Goal: Information Seeking & Learning: Find specific fact

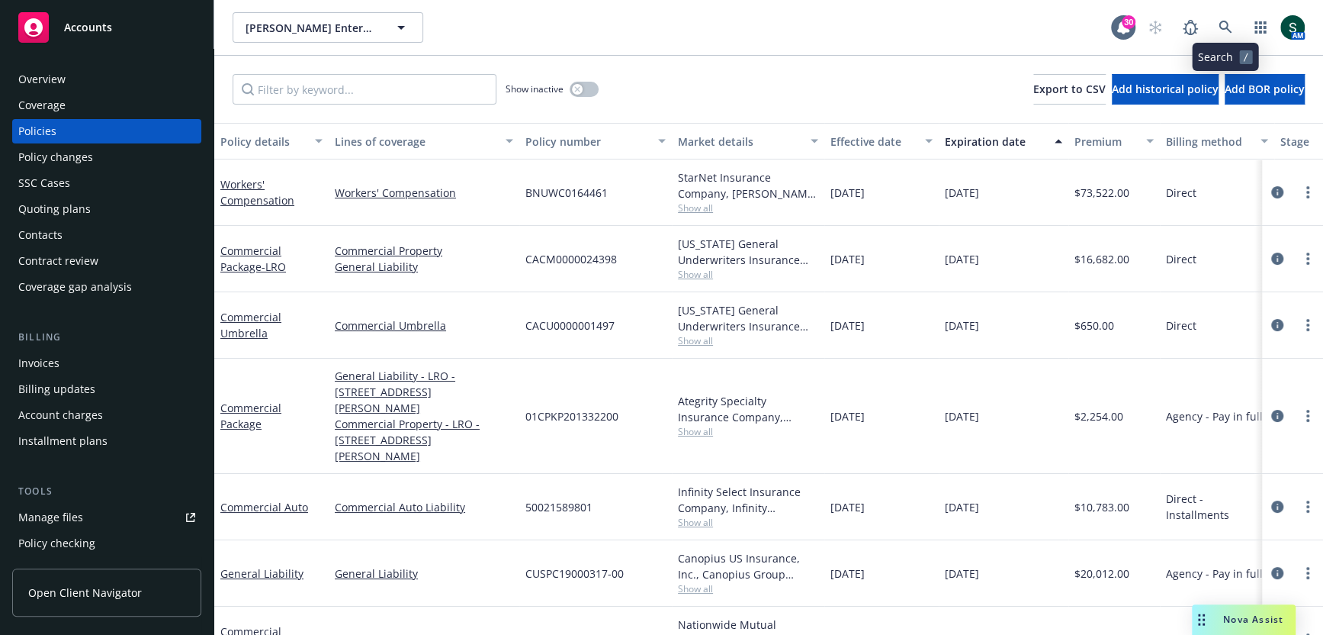
scroll to position [4, 3]
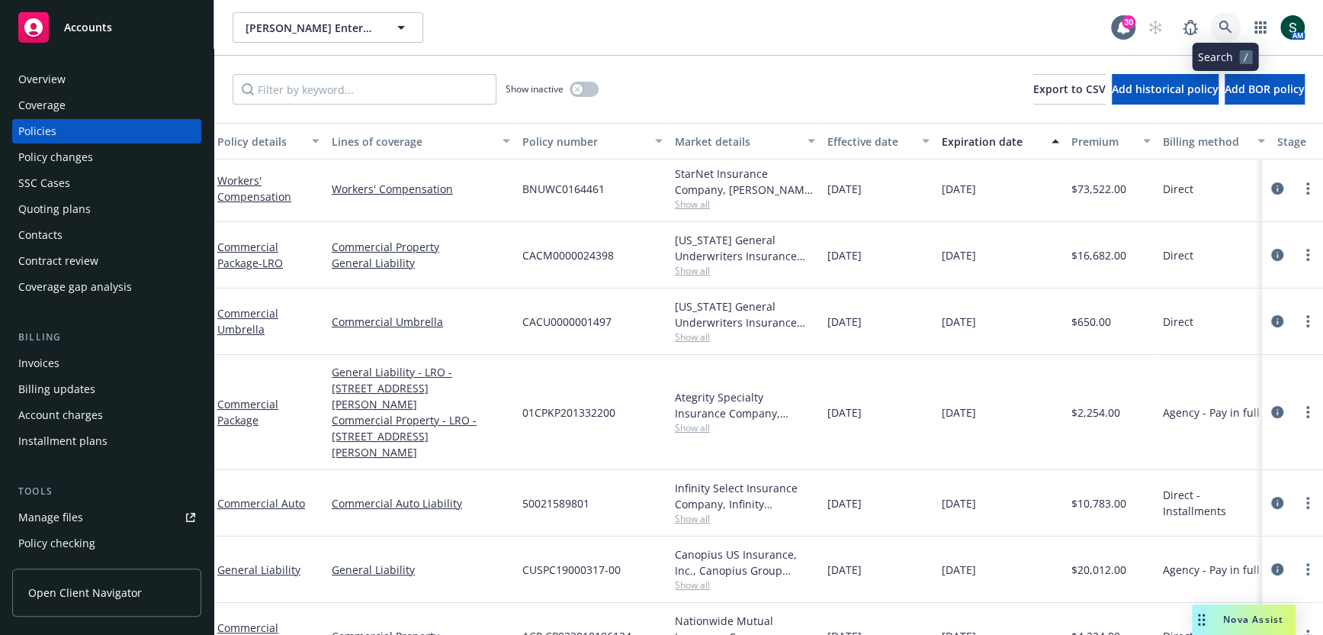
click at [1213, 32] on link at bounding box center [1226, 27] width 31 height 31
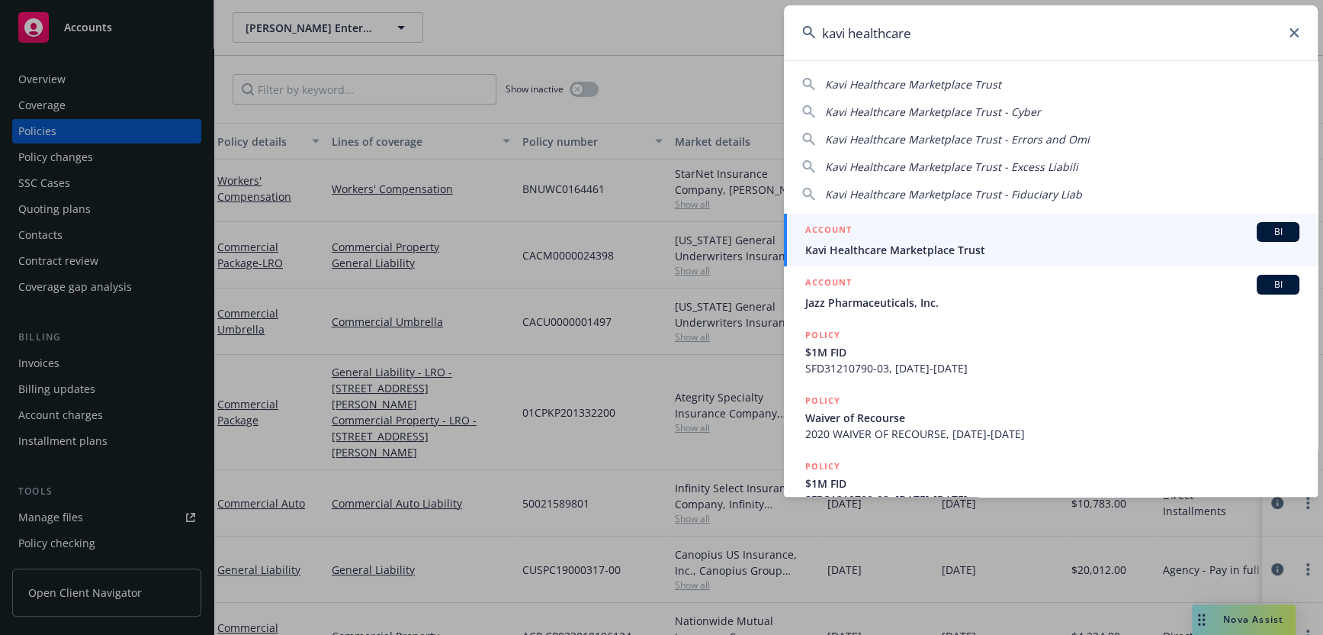
type input "kavi healthcare"
click at [918, 252] on span "Kavi Healthcare Marketplace Trust" at bounding box center [1052, 250] width 494 height 16
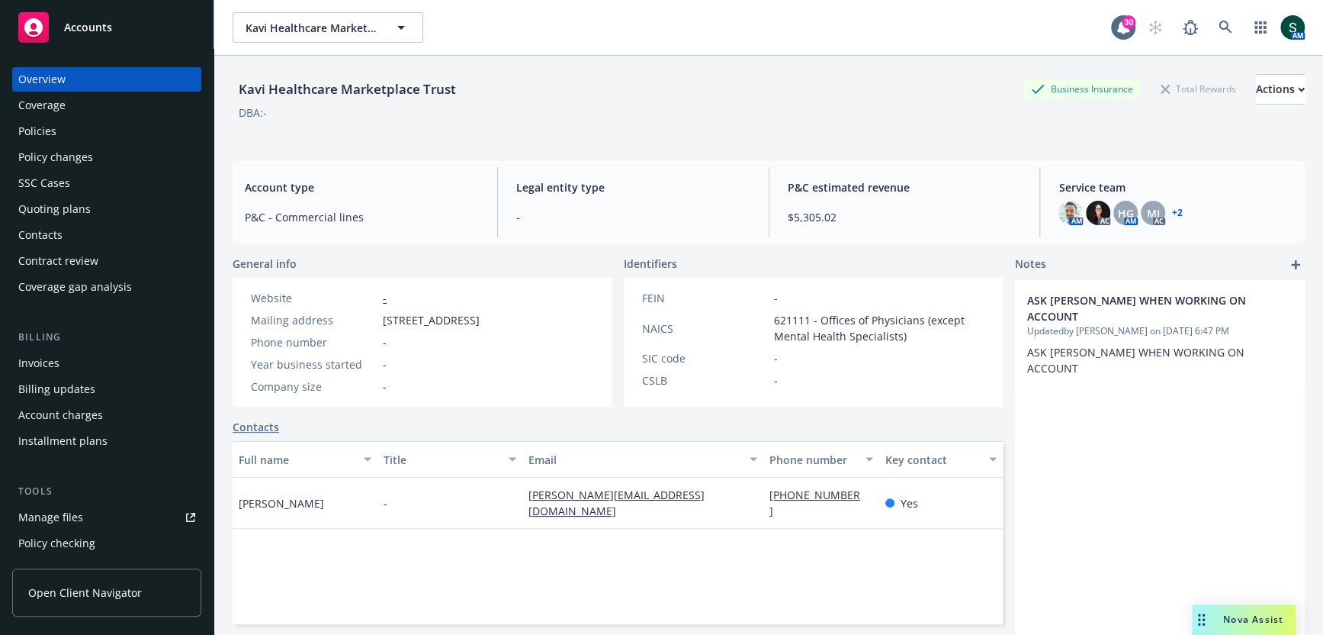
click at [1178, 216] on link "+ 2" at bounding box center [1177, 212] width 11 height 9
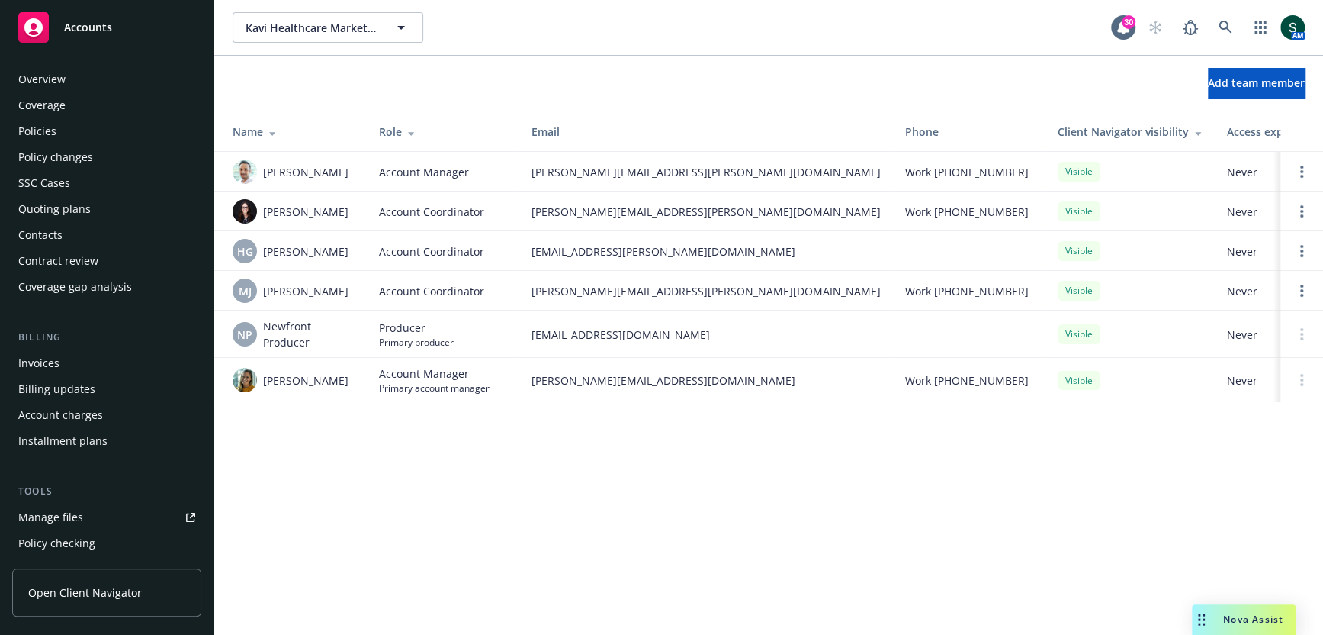
click at [45, 82] on div "Overview" at bounding box center [41, 79] width 47 height 24
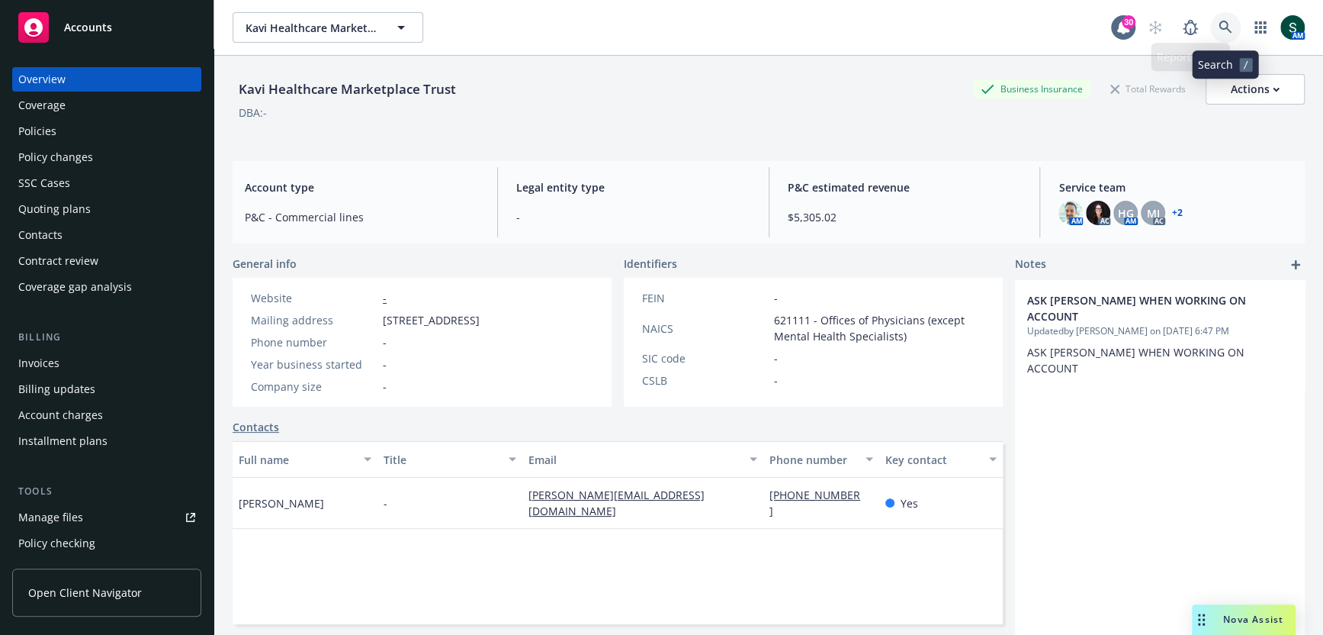
click at [1238, 24] on link at bounding box center [1226, 27] width 31 height 31
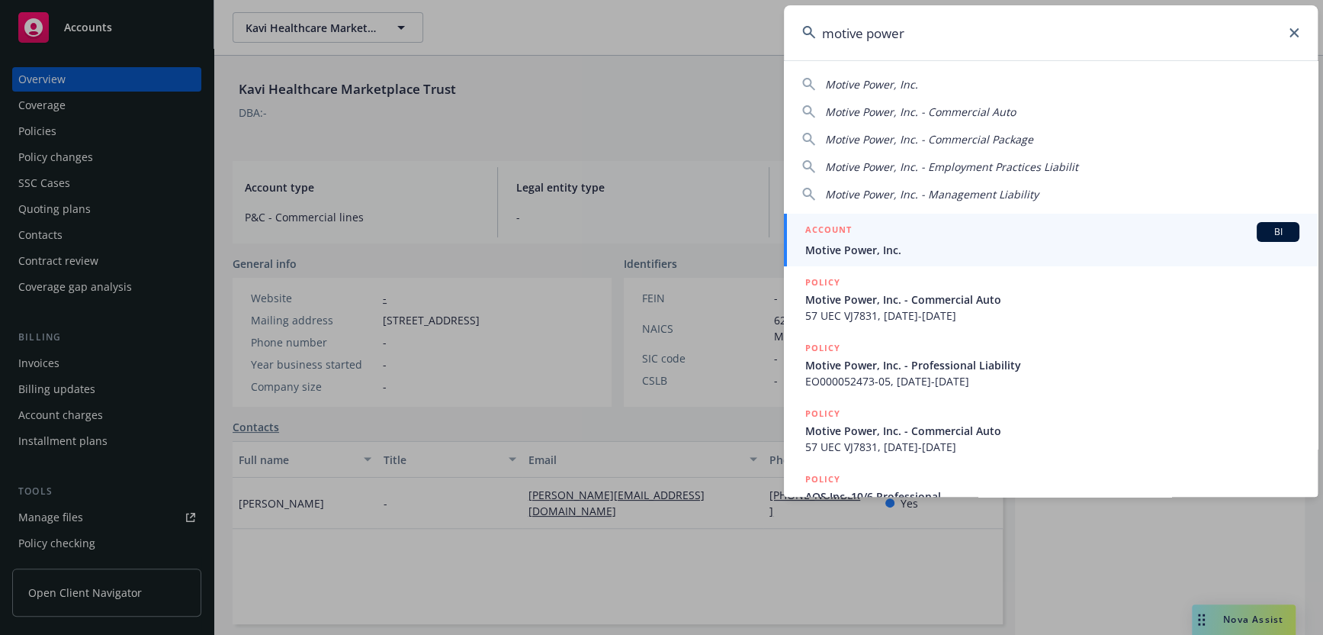
type input "motive power"
click at [850, 236] on h5 "ACCOUNT" at bounding box center [828, 231] width 47 height 18
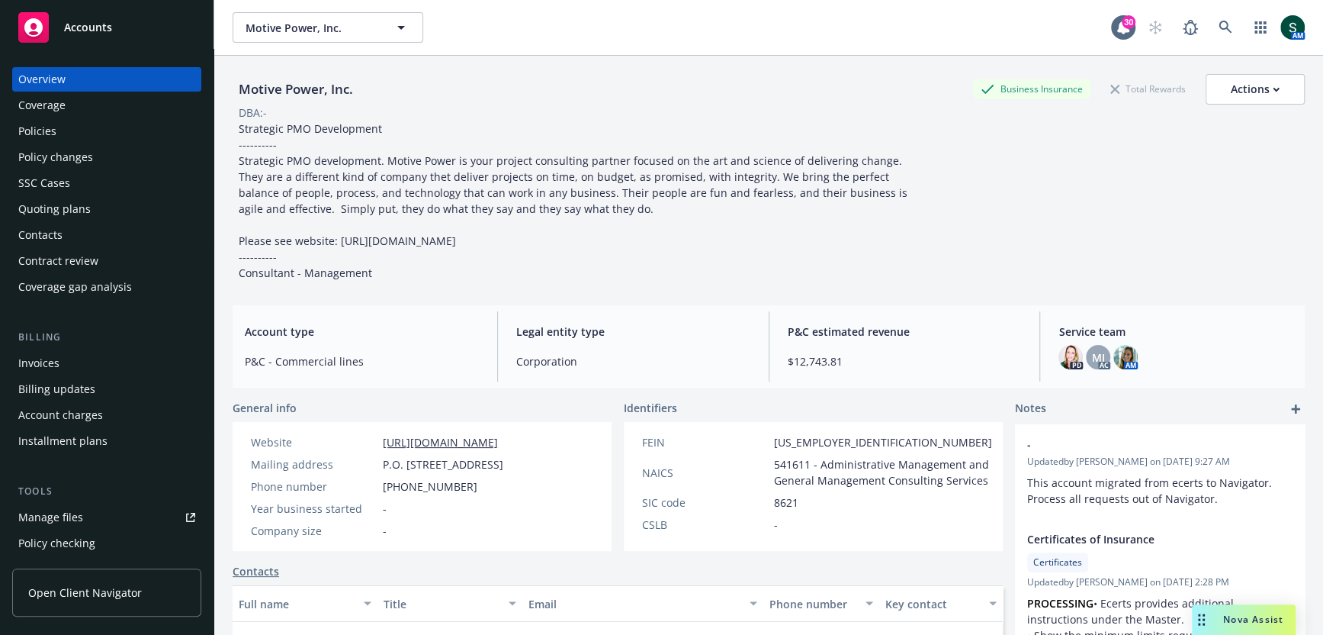
click at [75, 131] on div "Policies" at bounding box center [106, 131] width 177 height 24
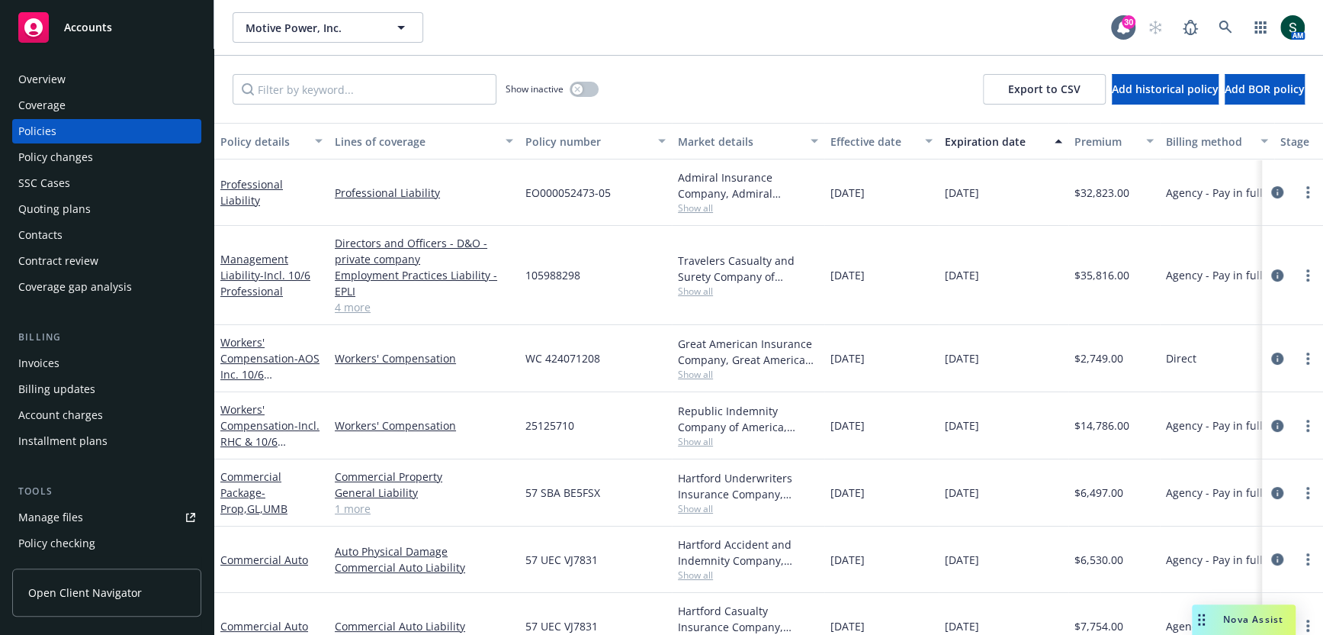
scroll to position [22, 0]
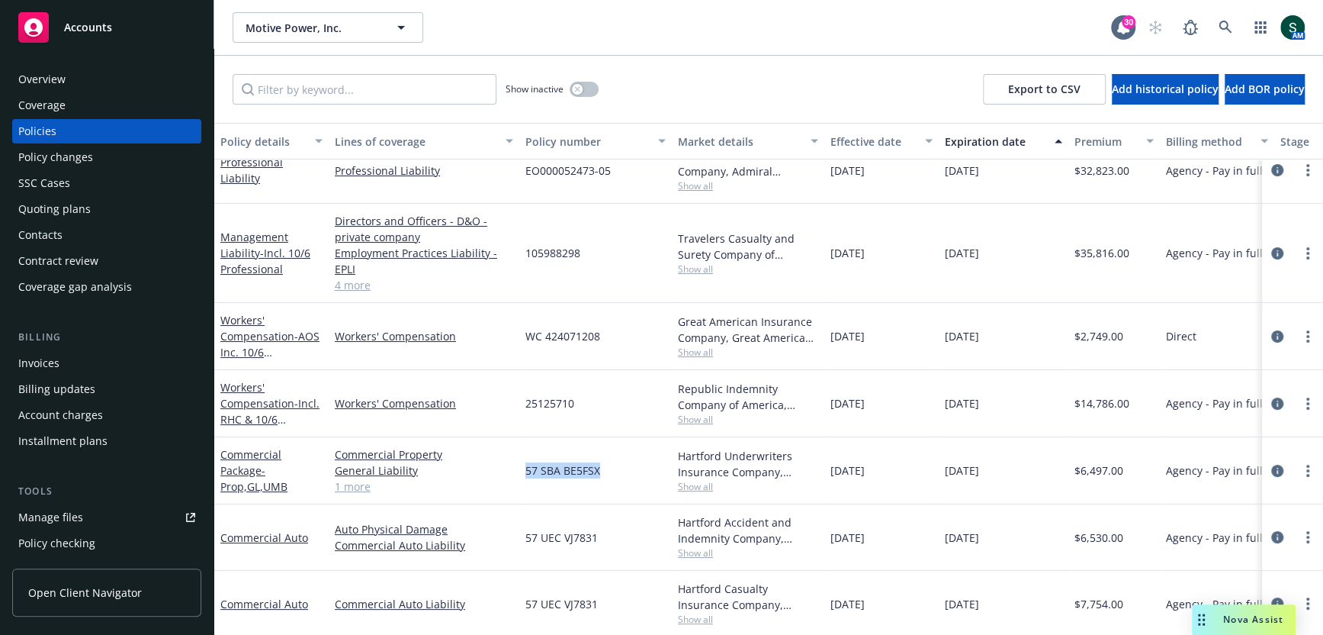
drag, startPoint x: 525, startPoint y: 464, endPoint x: 632, endPoint y: 461, distance: 106.8
click at [632, 461] on div "57 SBA BE5FSX" at bounding box center [595, 470] width 153 height 67
copy span "57 SBA BE5FSX"
drag, startPoint x: 526, startPoint y: 529, endPoint x: 622, endPoint y: 532, distance: 96.2
click at [622, 532] on div "57 UEC VJ7831" at bounding box center [595, 537] width 153 height 66
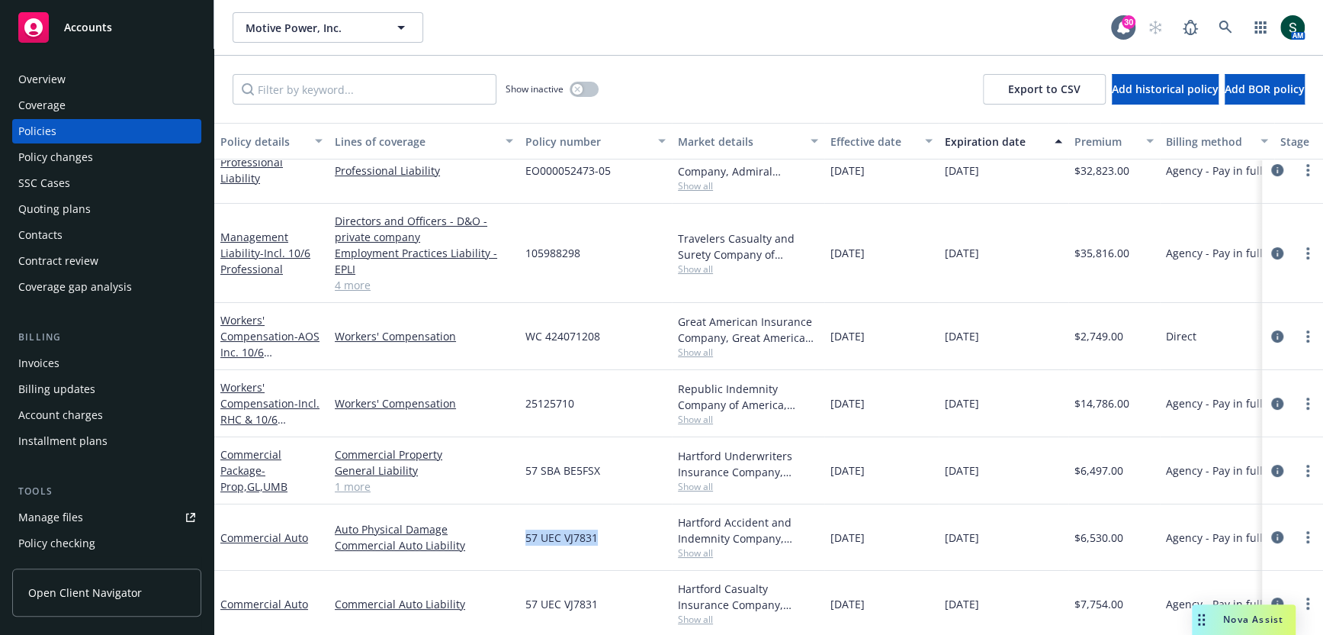
copy span "57 UEC VJ7831"
click at [696, 551] on span "Show all" at bounding box center [748, 552] width 140 height 13
click at [563, 534] on span "57 UEC VJ7831" at bounding box center [562, 537] width 72 height 16
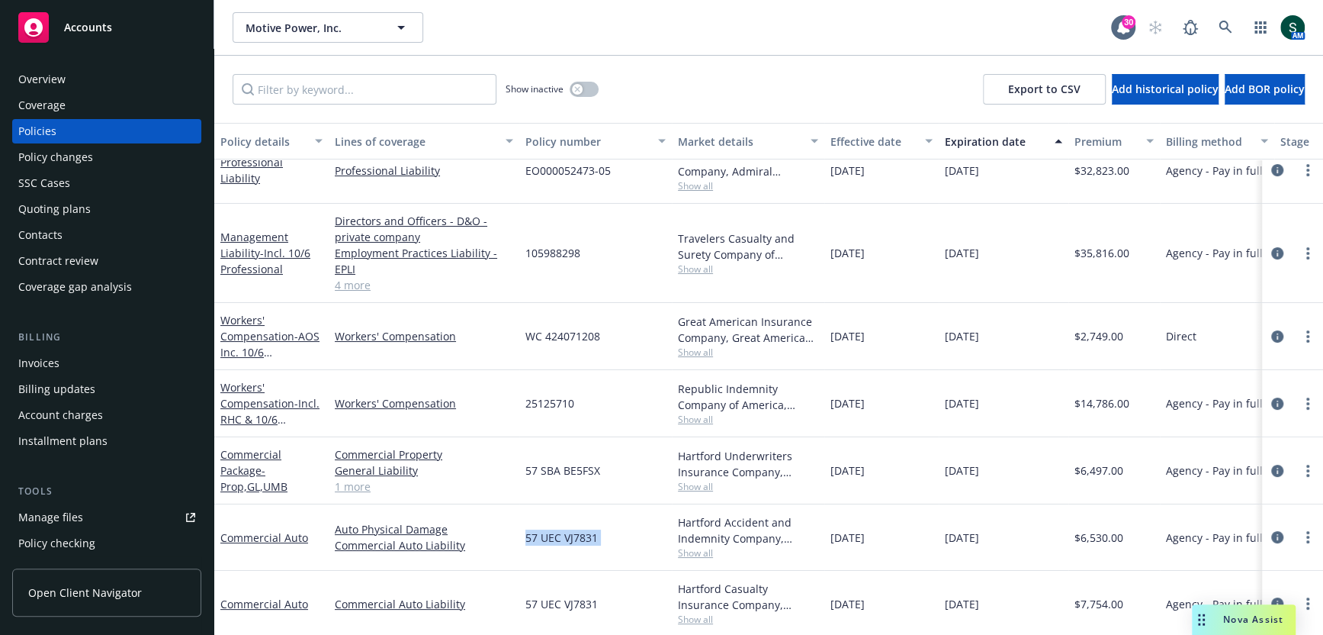
copy span "57 UEC VJ7831"
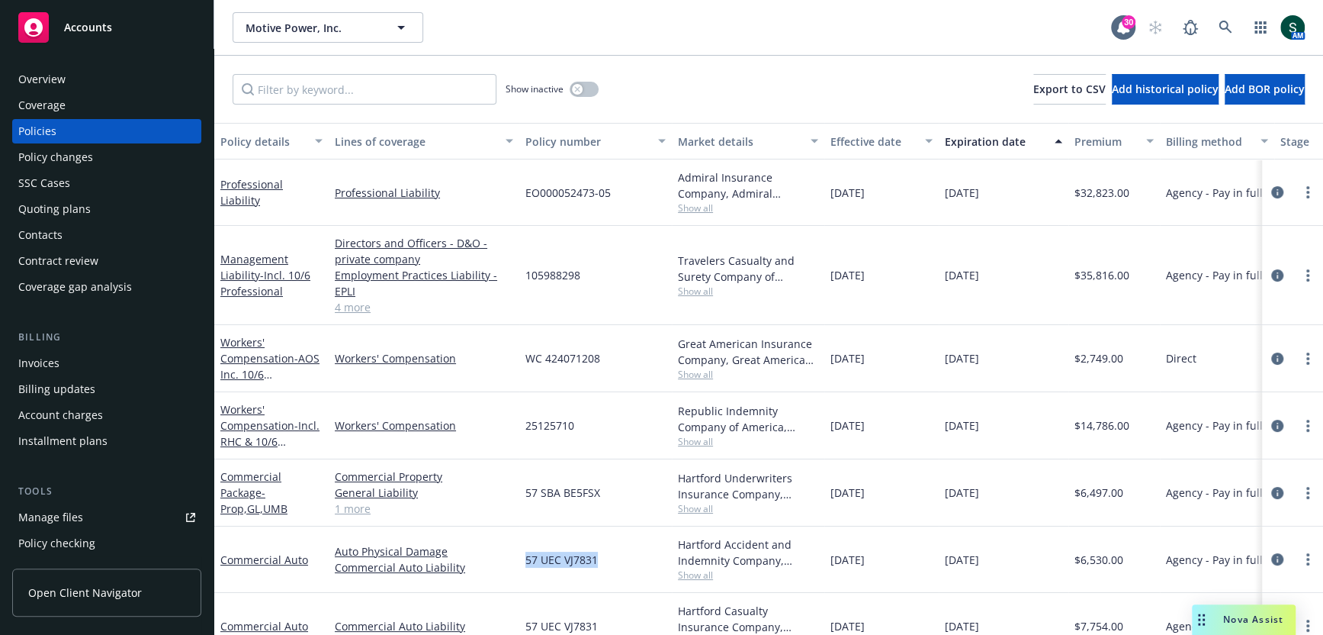
scroll to position [22, 0]
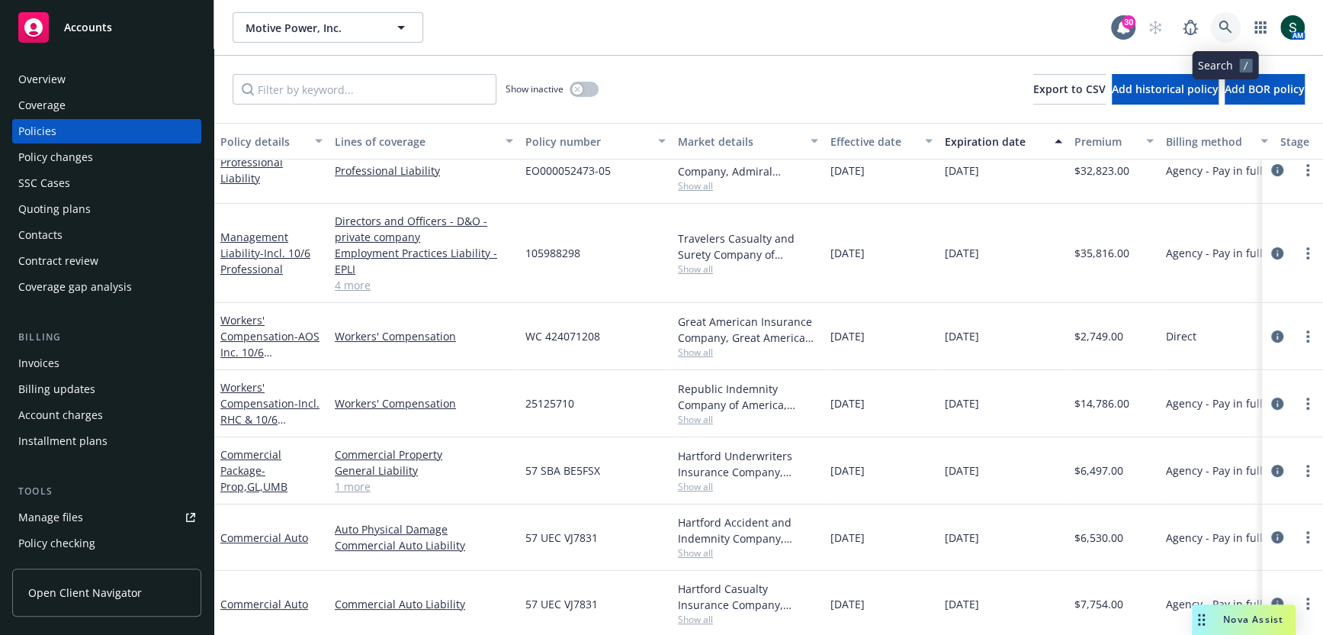
click at [1217, 23] on link at bounding box center [1226, 27] width 31 height 31
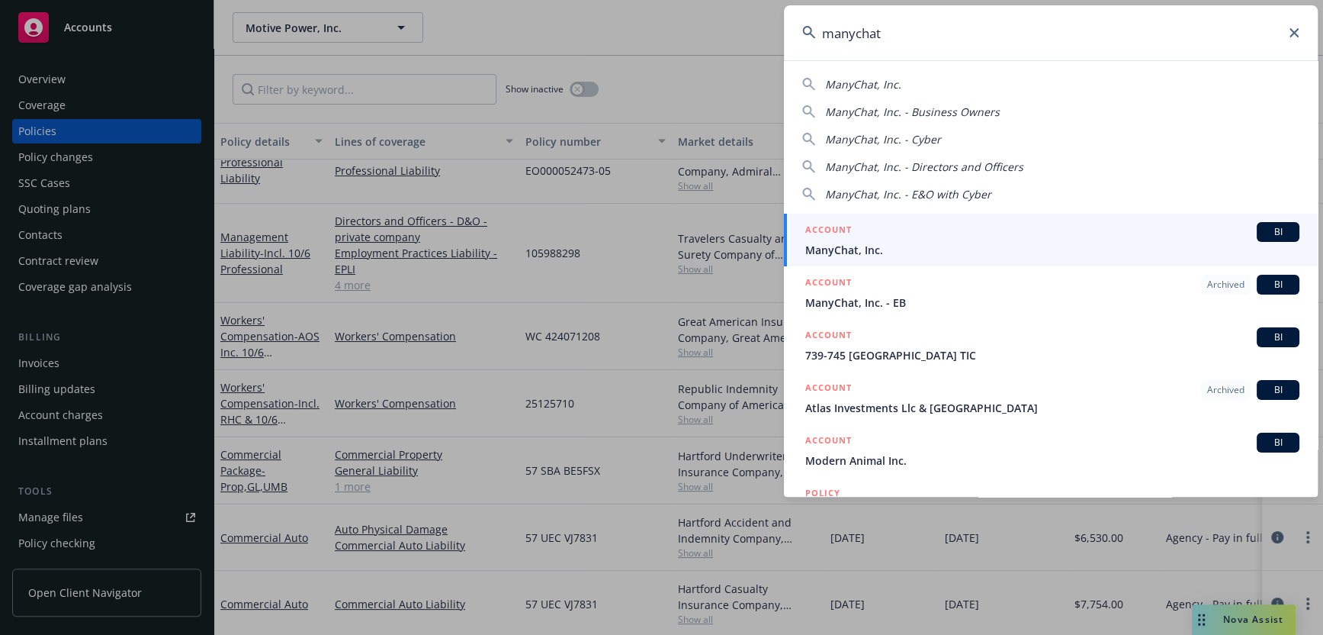
type input "manychat"
click at [853, 227] on div "ACCOUNT BI" at bounding box center [1052, 232] width 494 height 20
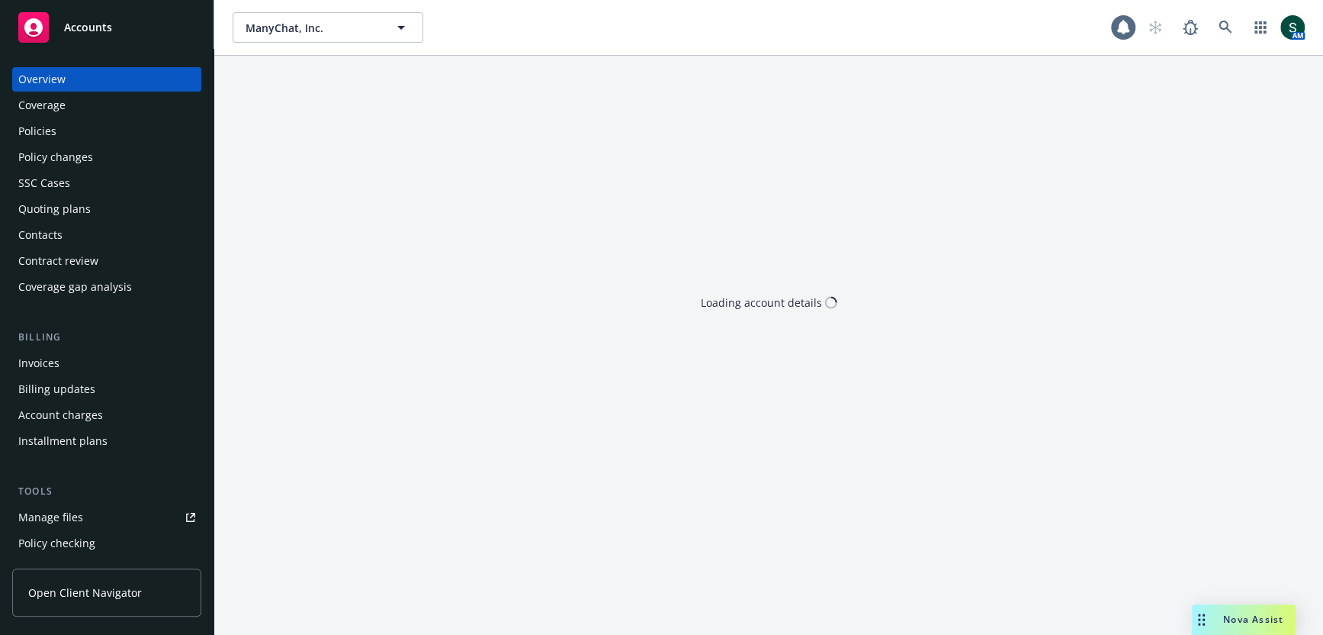
click at [56, 130] on div "Policies" at bounding box center [106, 131] width 177 height 24
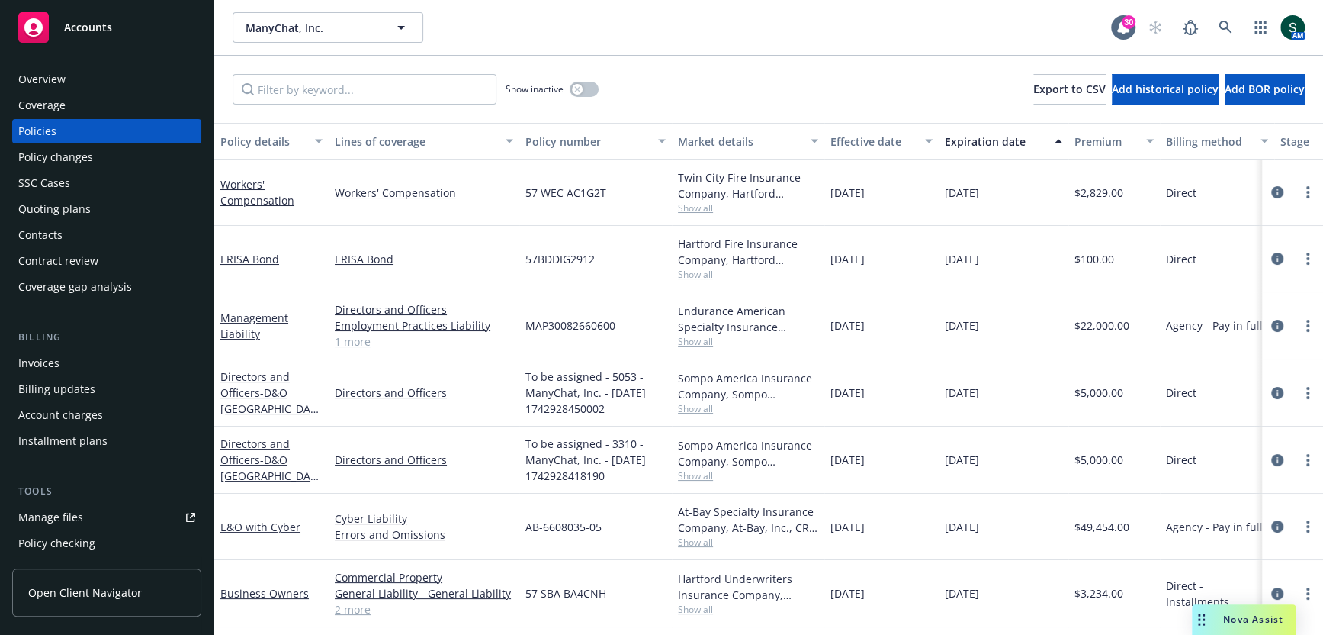
scroll to position [8, 0]
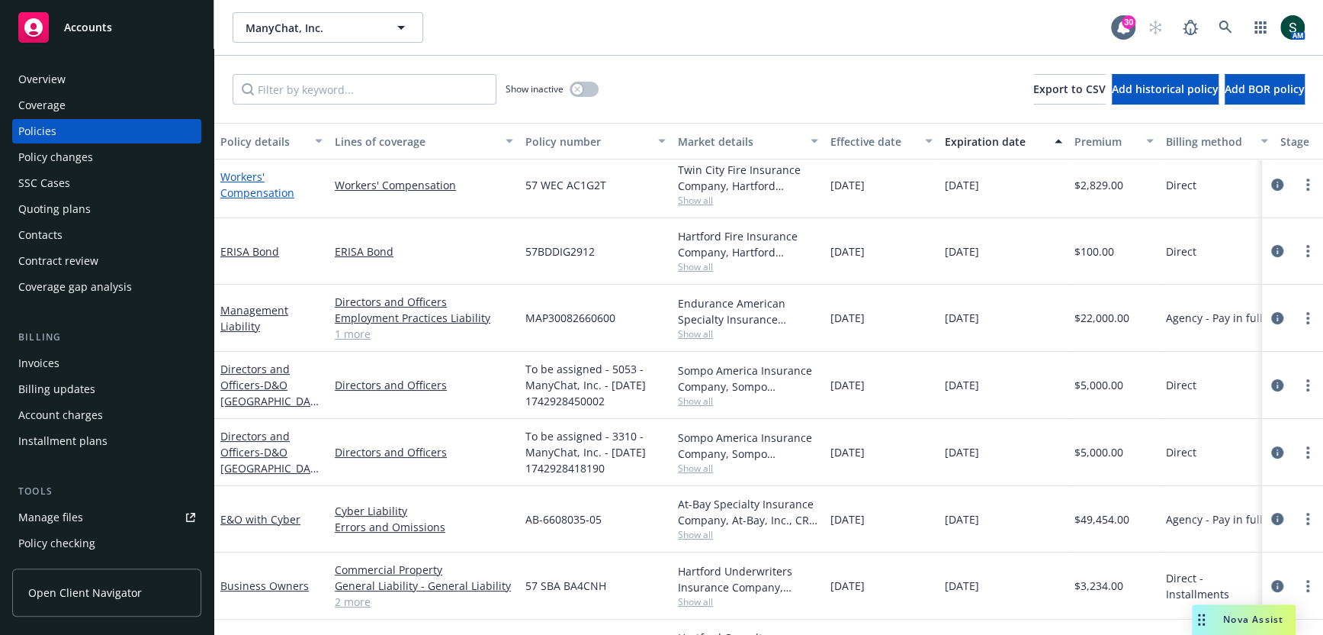
click at [253, 185] on link "Workers' Compensation" at bounding box center [257, 184] width 74 height 31
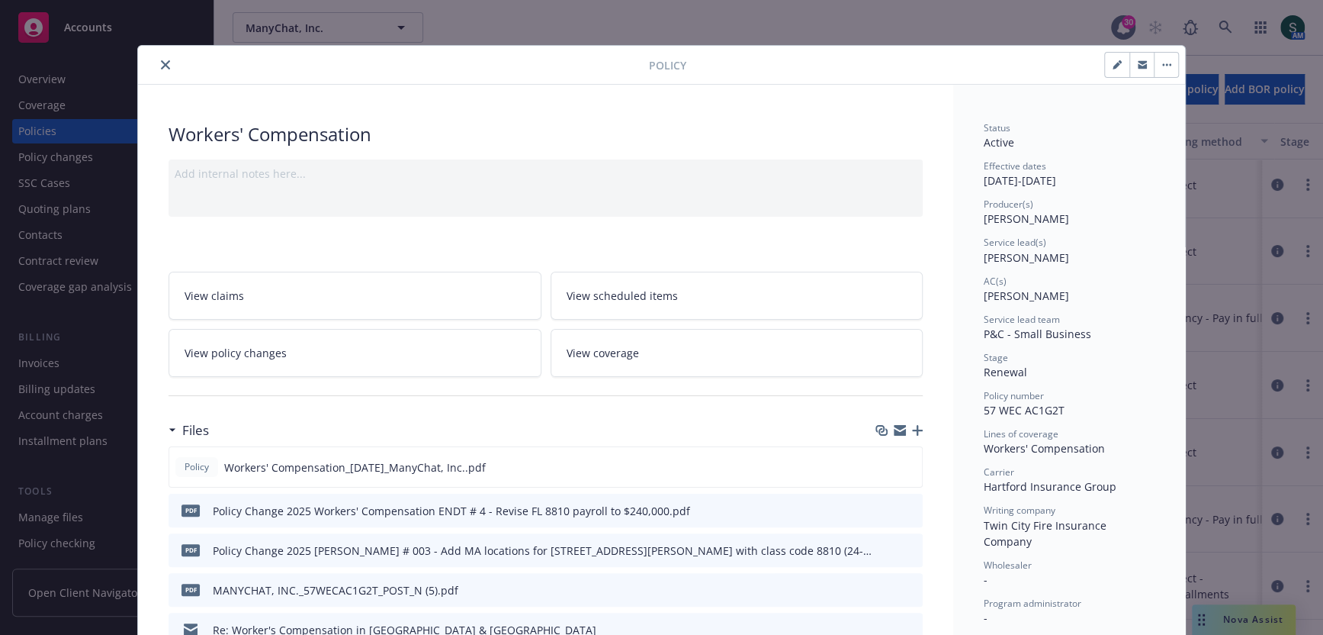
scroll to position [5, 0]
click at [905, 460] on icon "preview file" at bounding box center [908, 465] width 14 height 11
